Goal: Check status

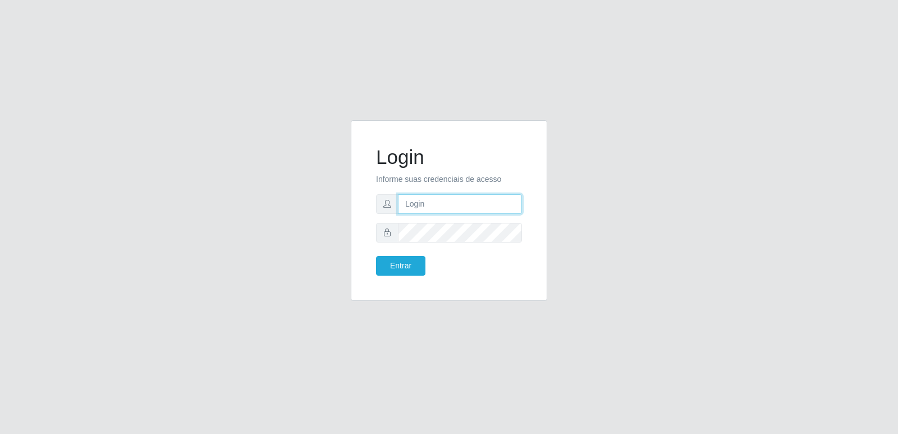
type input "[PERSON_NAME][EMAIL_ADDRESS][DOMAIN_NAME]"
click at [459, 262] on div "Entrar" at bounding box center [449, 266] width 163 height 20
click at [390, 264] on button "Entrar" at bounding box center [400, 266] width 49 height 20
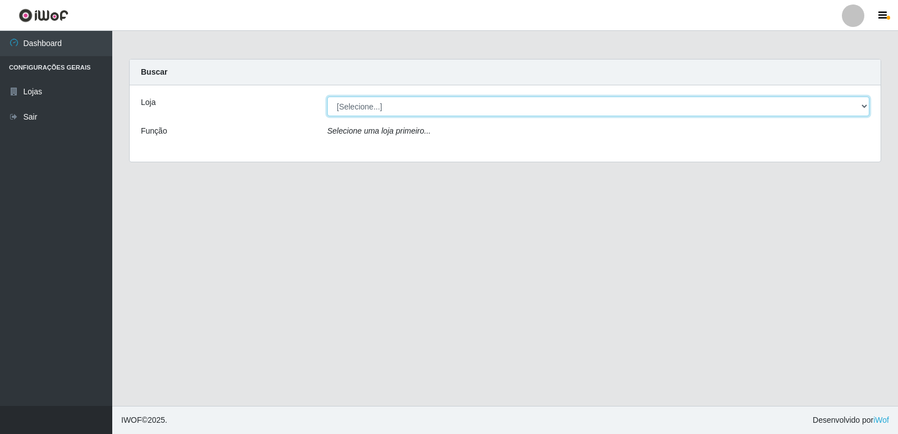
click at [433, 110] on select "[Selecione...] Hiper Queiroz - [GEOGRAPHIC_DATA] [GEOGRAPHIC_DATA] [GEOGRAPHIC_…" at bounding box center [598, 107] width 542 height 20
select select "516"
click at [327, 97] on select "[Selecione...] Hiper Queiroz - [GEOGRAPHIC_DATA] [GEOGRAPHIC_DATA] [GEOGRAPHIC_…" at bounding box center [598, 107] width 542 height 20
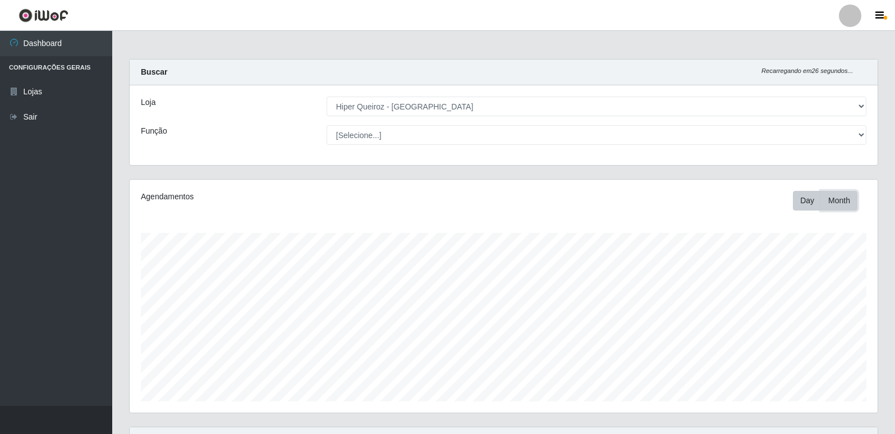
click at [839, 203] on button "Month" at bounding box center [839, 201] width 36 height 20
click at [796, 203] on button "Day" at bounding box center [807, 201] width 29 height 20
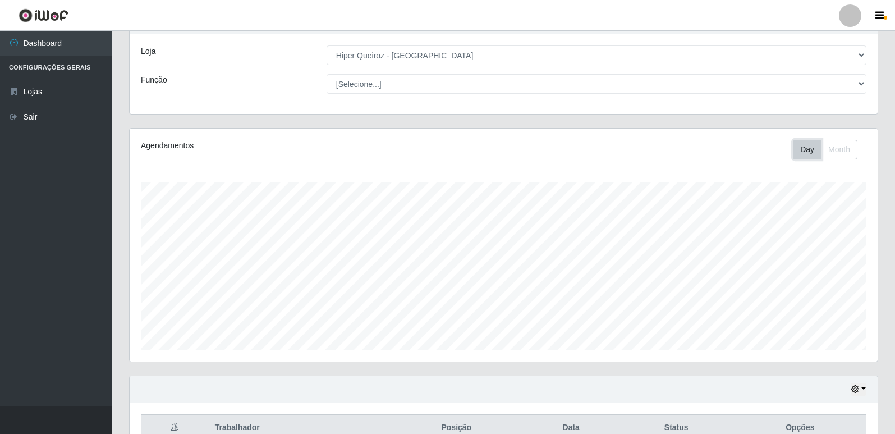
scroll to position [112, 0]
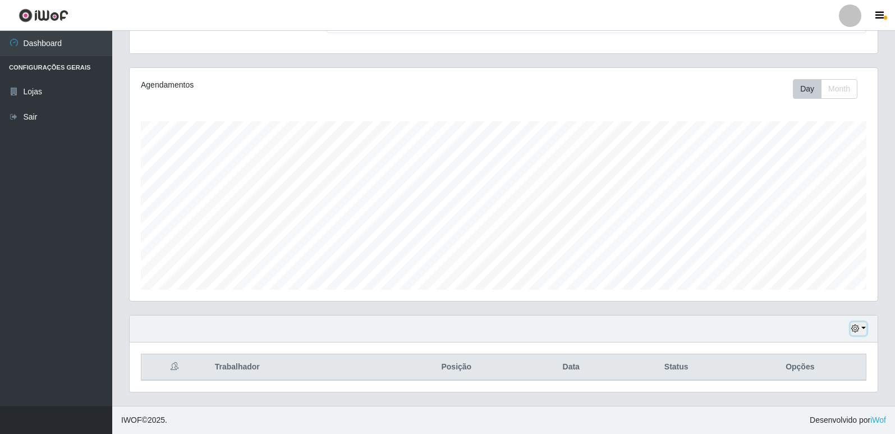
click at [857, 328] on icon "button" at bounding box center [856, 328] width 8 height 8
click at [794, 263] on button "3 dias" at bounding box center [821, 263] width 89 height 24
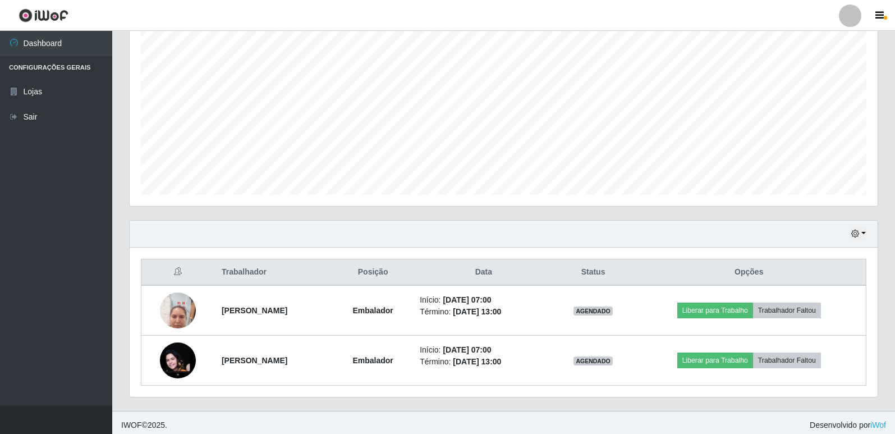
scroll to position [212, 0]
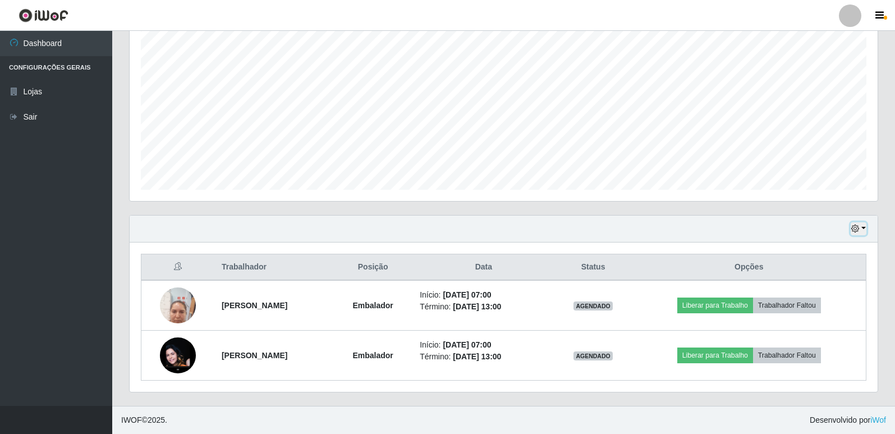
click at [862, 230] on button "button" at bounding box center [859, 228] width 16 height 13
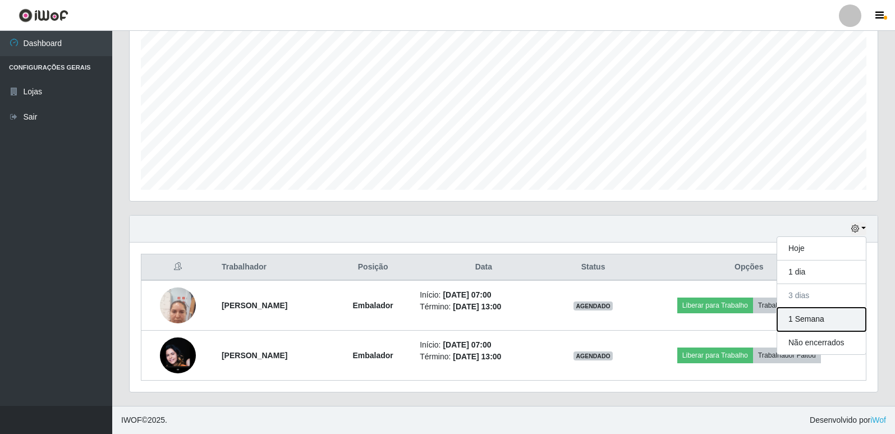
click at [803, 322] on button "1 Semana" at bounding box center [821, 320] width 89 height 24
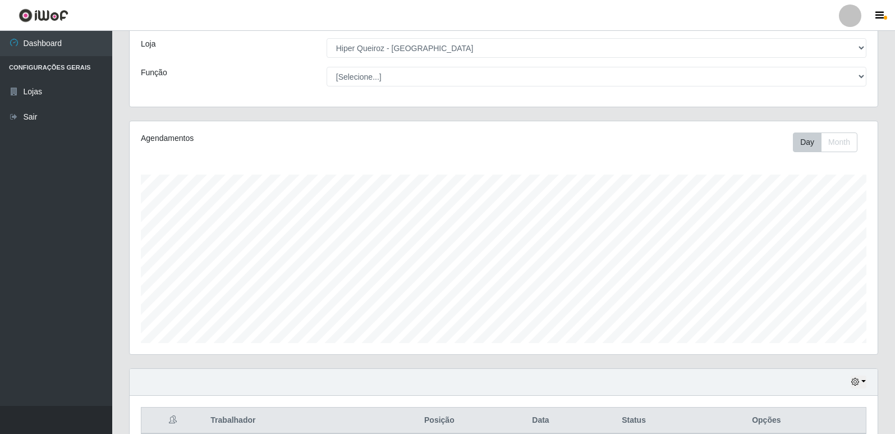
scroll to position [168, 0]
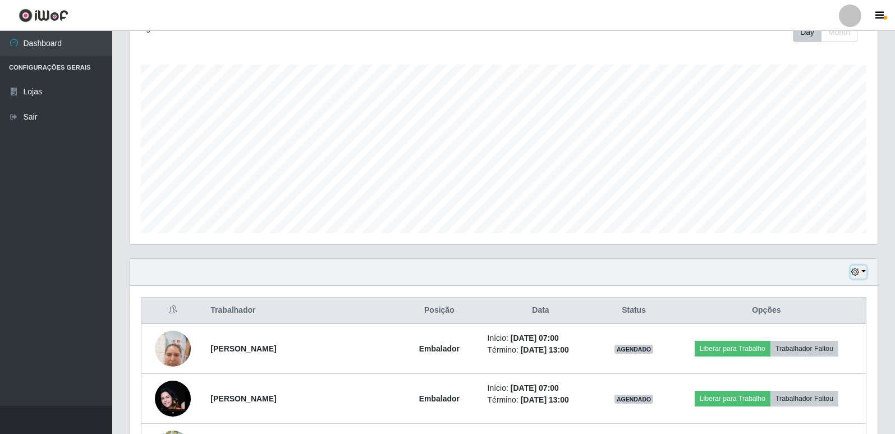
click at [859, 276] on icon "button" at bounding box center [856, 272] width 8 height 8
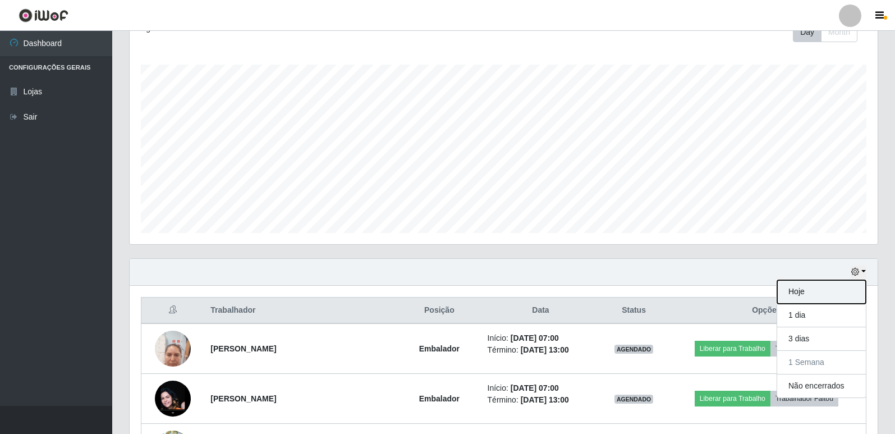
click at [816, 290] on button "Hoje" at bounding box center [821, 292] width 89 height 24
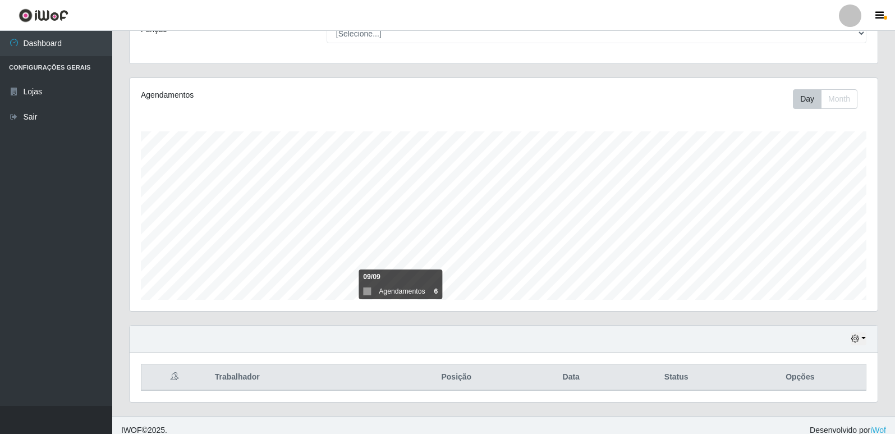
scroll to position [112, 0]
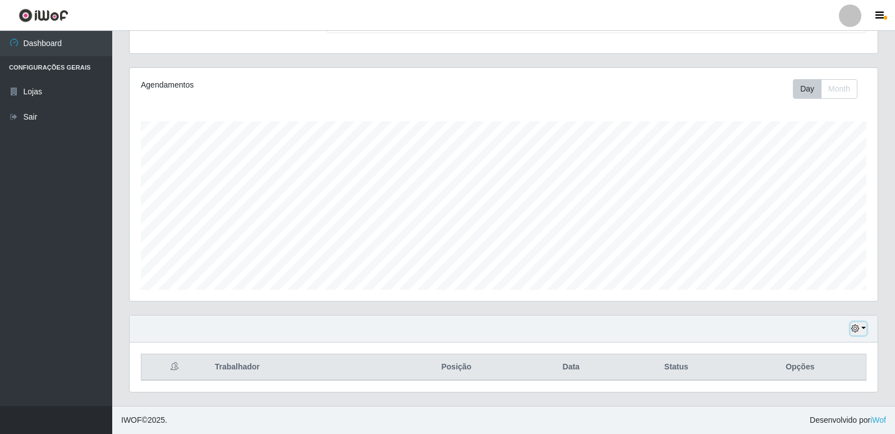
click at [859, 335] on button "button" at bounding box center [859, 328] width 16 height 13
click at [815, 242] on button "1 dia" at bounding box center [821, 240] width 89 height 24
click at [861, 319] on div "Hoje 1 dia 3 dias 1 Semana Não encerrados" at bounding box center [504, 328] width 748 height 27
click at [857, 335] on div "Hoje 1 dia 3 dias 1 Semana Não encerrados" at bounding box center [504, 328] width 748 height 27
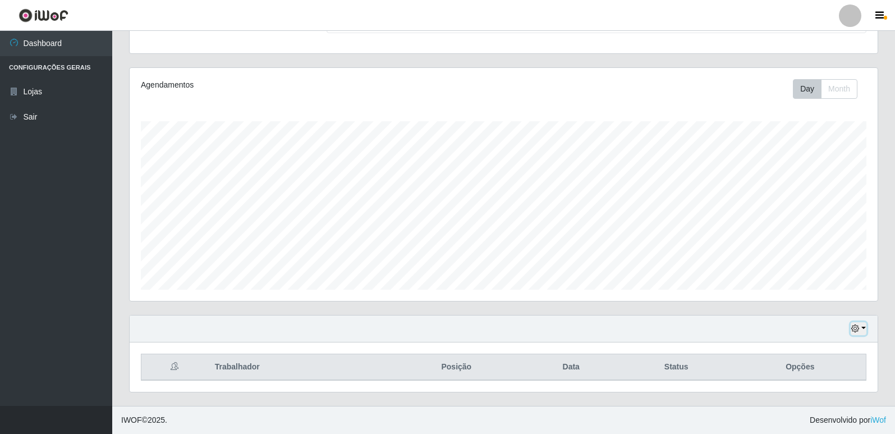
click at [859, 329] on icon "button" at bounding box center [856, 328] width 8 height 8
click at [834, 260] on button "3 dias" at bounding box center [821, 263] width 89 height 24
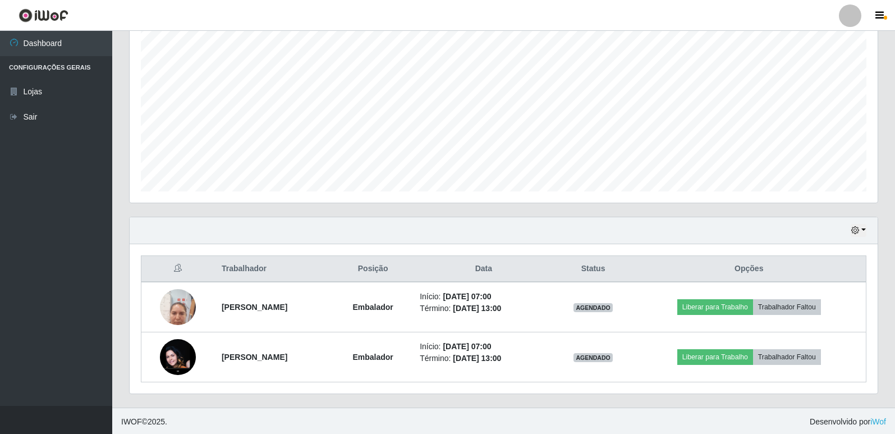
scroll to position [212, 0]
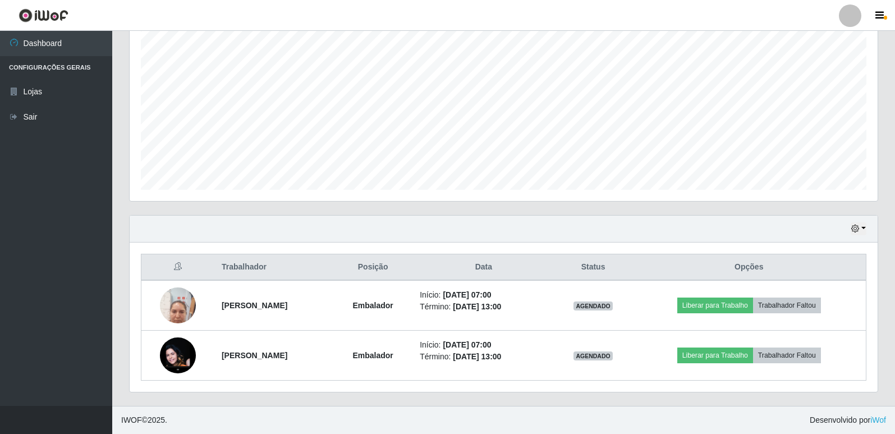
click at [868, 234] on div "Hoje 1 dia 3 dias 1 Semana Não encerrados" at bounding box center [504, 229] width 748 height 27
click at [863, 228] on button "button" at bounding box center [859, 228] width 16 height 13
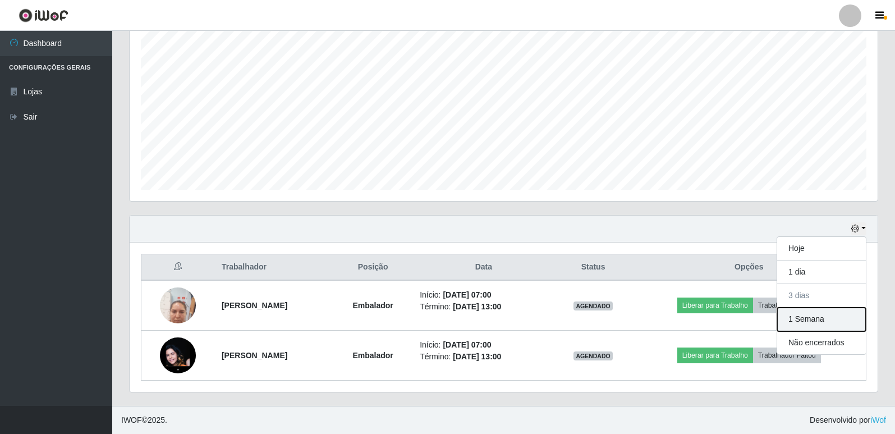
click at [815, 317] on button "1 Semana" at bounding box center [821, 320] width 89 height 24
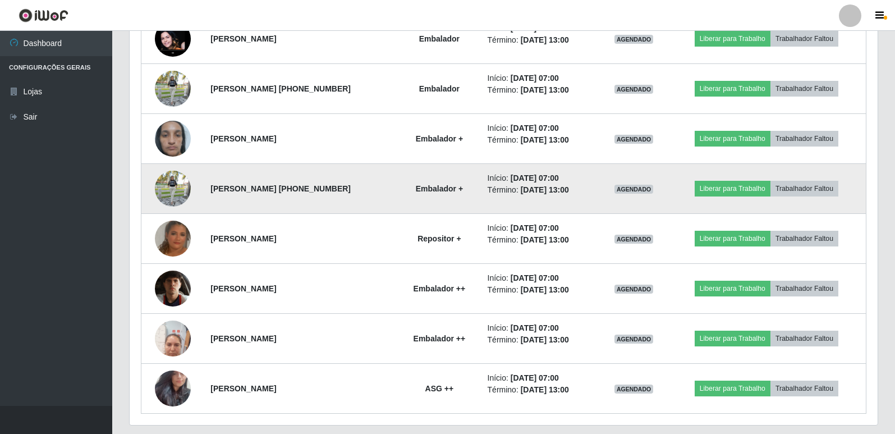
scroll to position [561, 0]
